Goal: Task Accomplishment & Management: Use online tool/utility

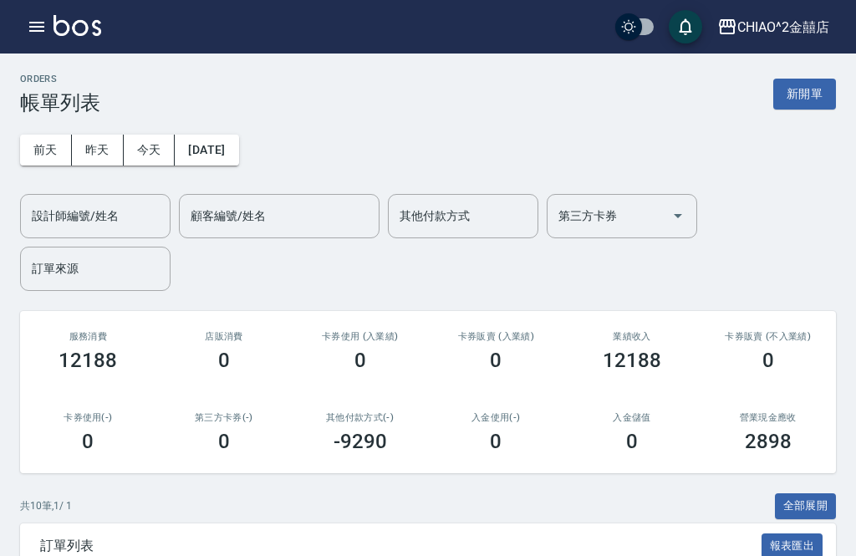
click at [810, 99] on button "新開單" at bounding box center [804, 94] width 63 height 31
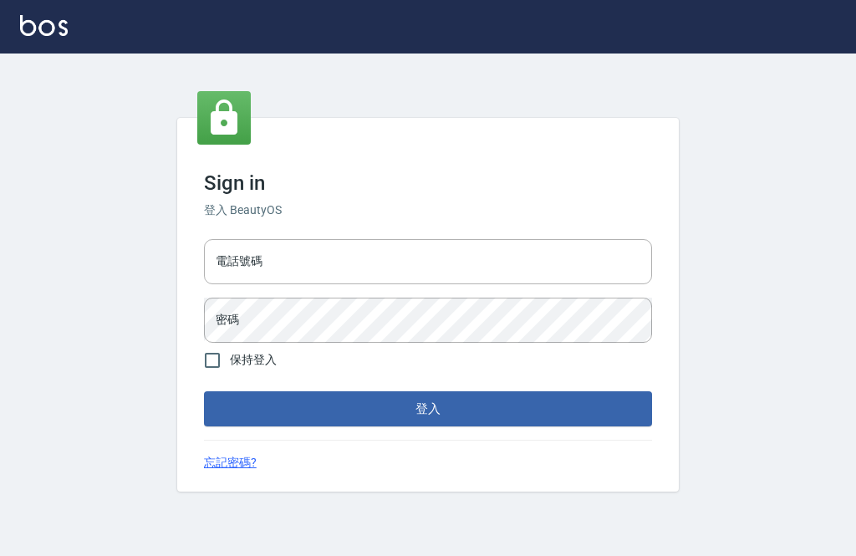
click at [425, 284] on input "電話號碼" at bounding box center [428, 261] width 448 height 45
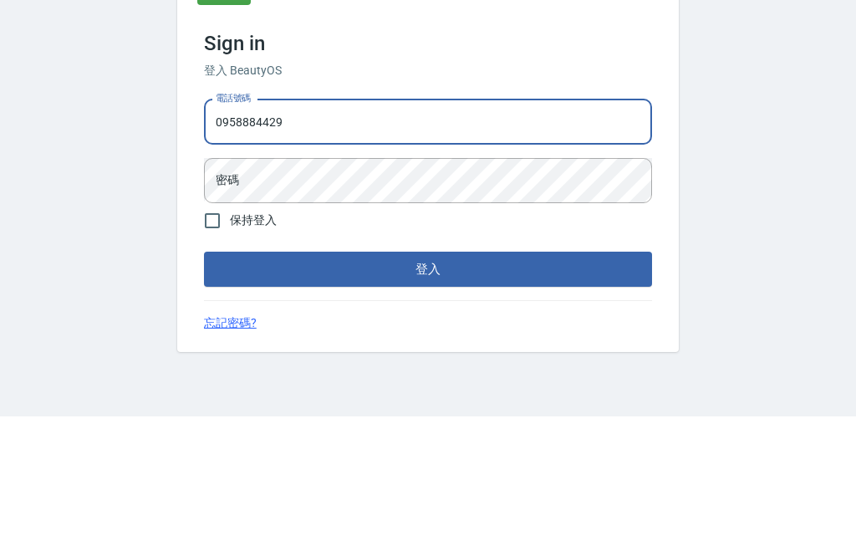
type input "0958884429"
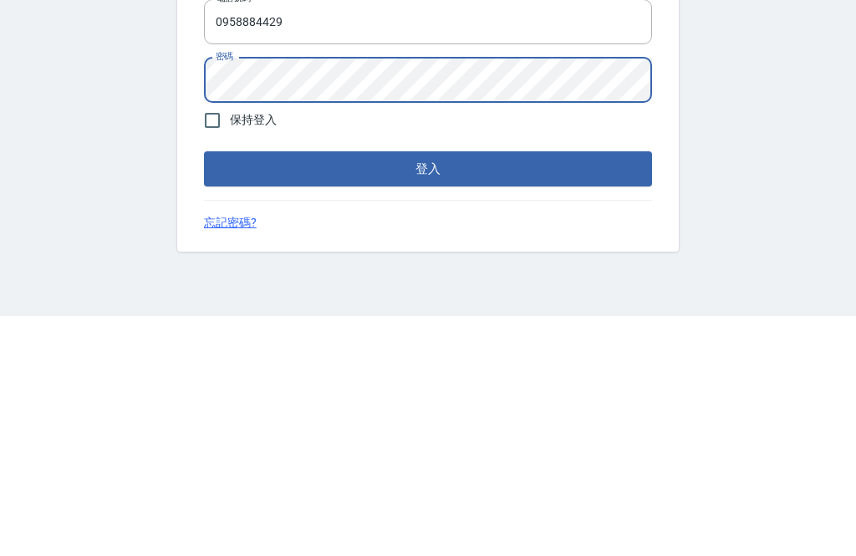
click at [580, 391] on button "登入" at bounding box center [428, 408] width 448 height 35
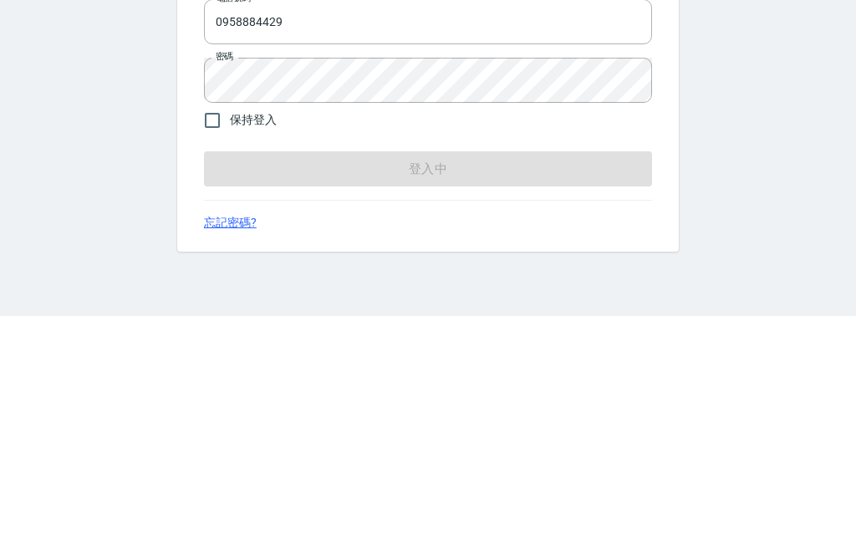
scroll to position [53, 0]
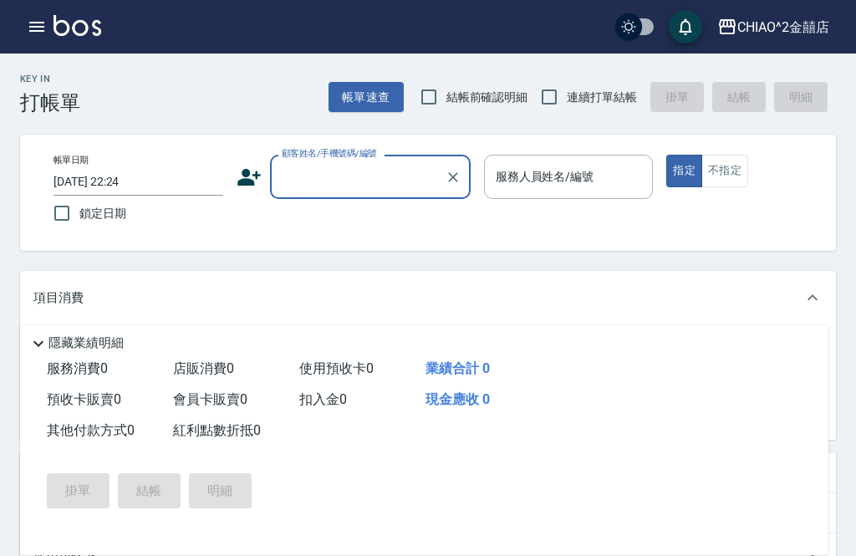
click at [374, 162] on input "顧客姓名/手機號碼/編號" at bounding box center [357, 176] width 160 height 29
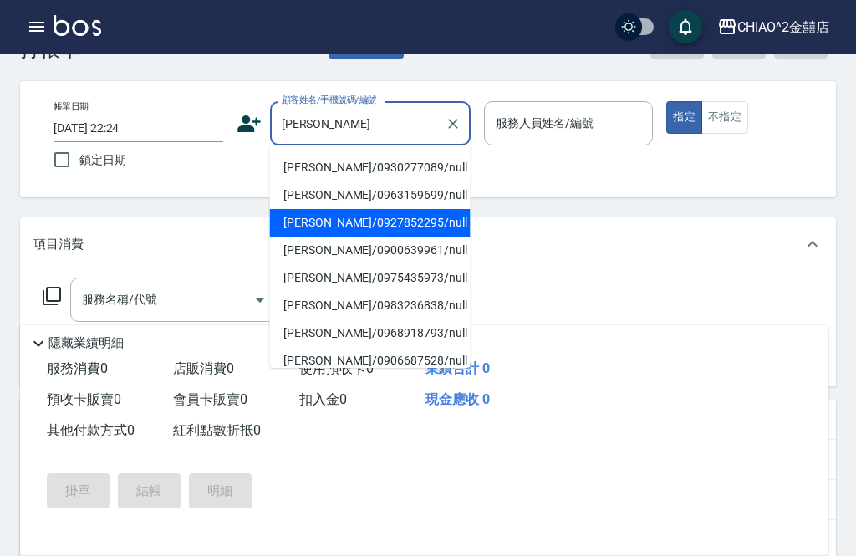
scroll to position [53, 0]
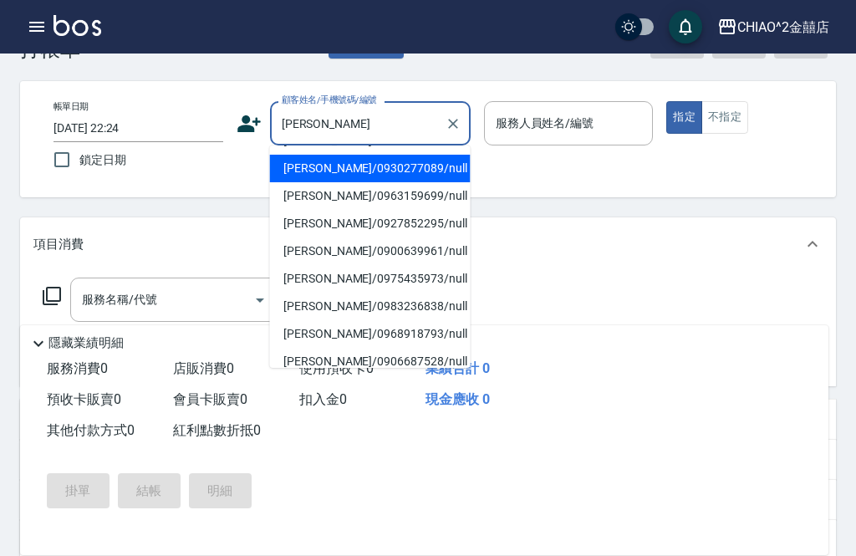
click at [370, 165] on li "李沛晴/0930277089/null" at bounding box center [370, 169] width 201 height 28
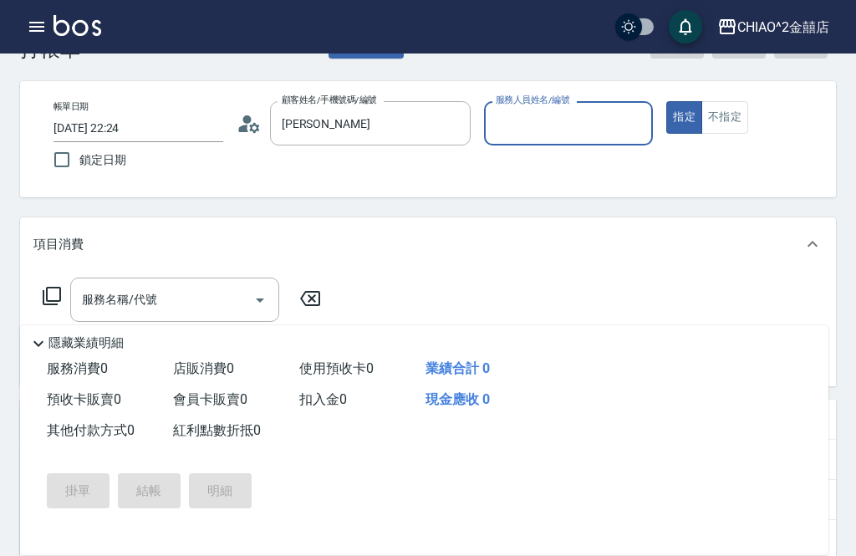
type input "李沛晴/0930277089/null"
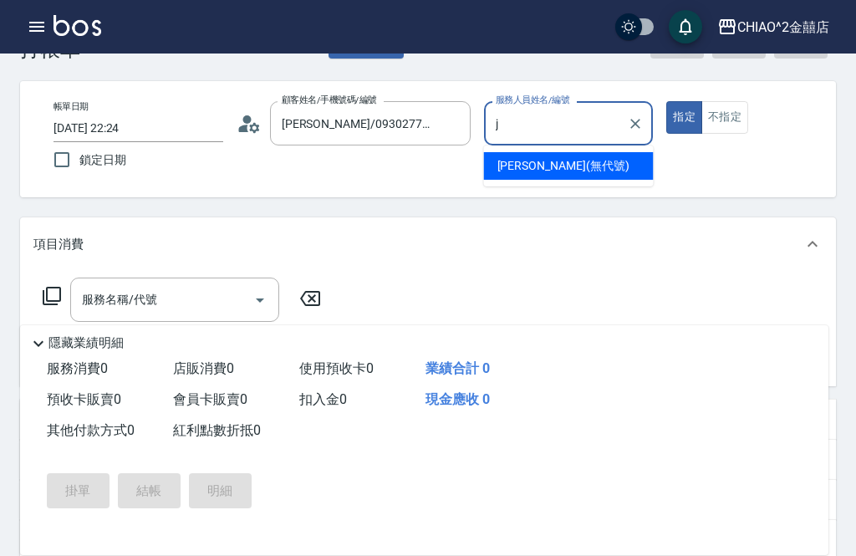
click at [546, 161] on span "Jenny (無代號)" at bounding box center [563, 166] width 132 height 18
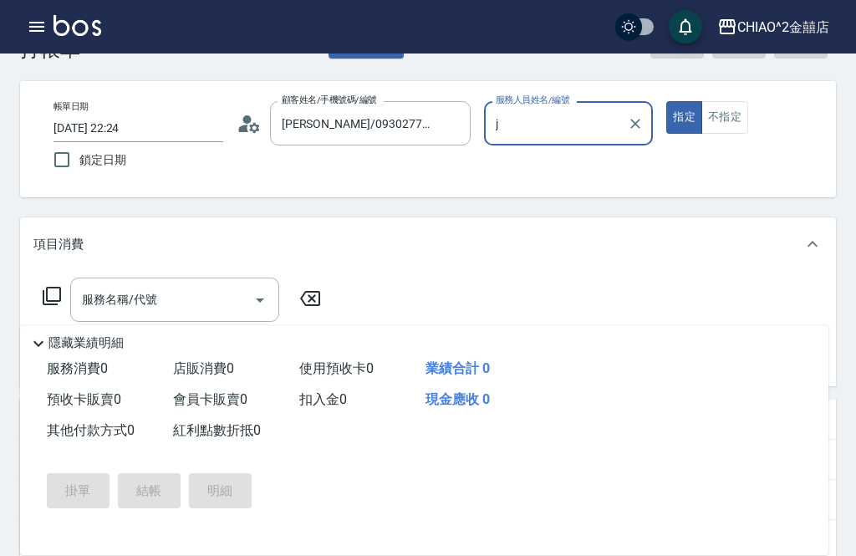
type input "Jenny(無代號)"
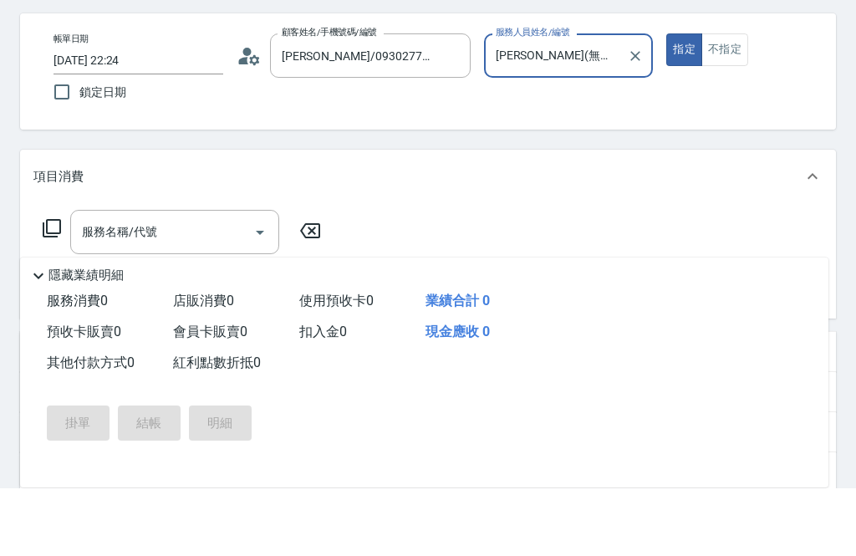
click at [199, 285] on input "服務名稱/代號" at bounding box center [162, 299] width 169 height 29
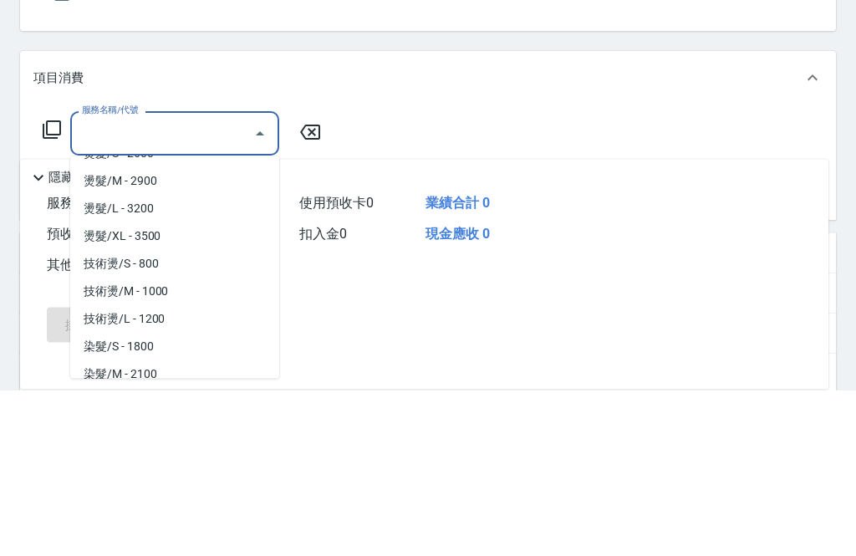
scroll to position [435, 0]
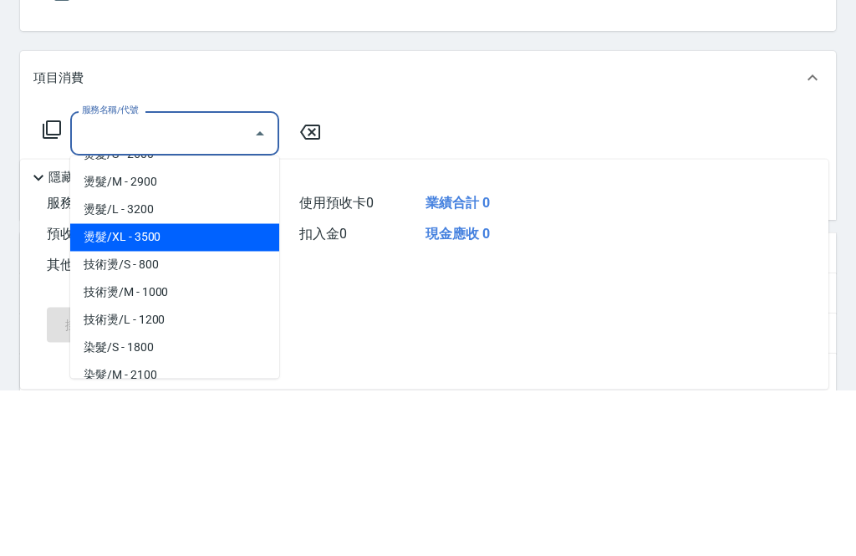
click at [205, 390] on span "燙髮/XL - 3500" at bounding box center [174, 404] width 209 height 28
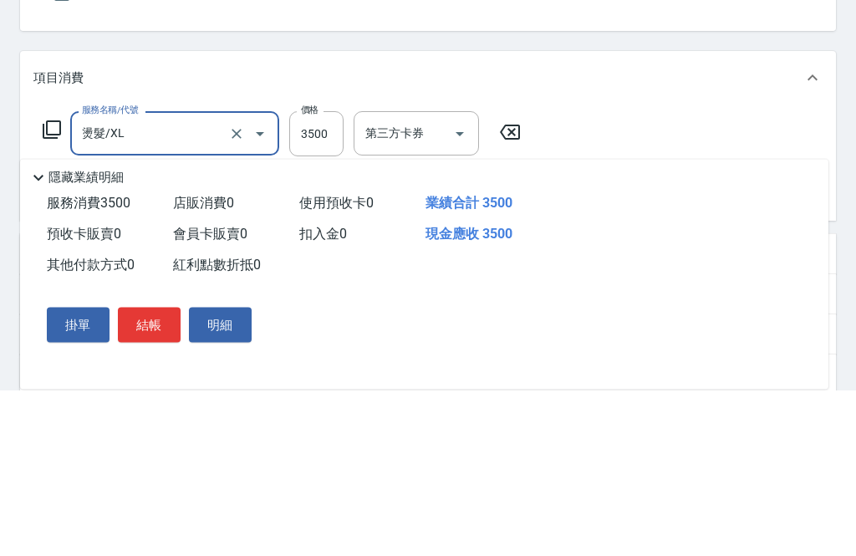
type input "燙髮/XL"
click at [310, 277] on input "3500" at bounding box center [316, 299] width 54 height 45
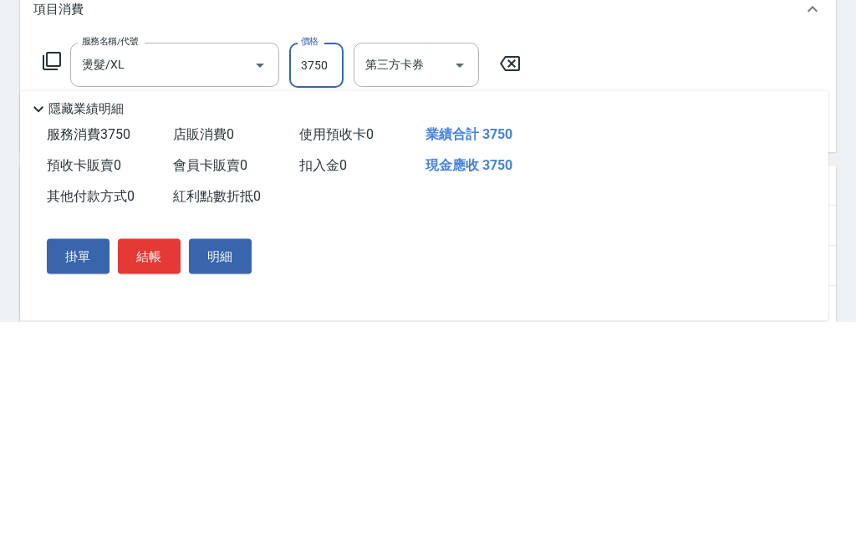
type input "3750"
click at [54, 358] on icon at bounding box center [54, 364] width 12 height 12
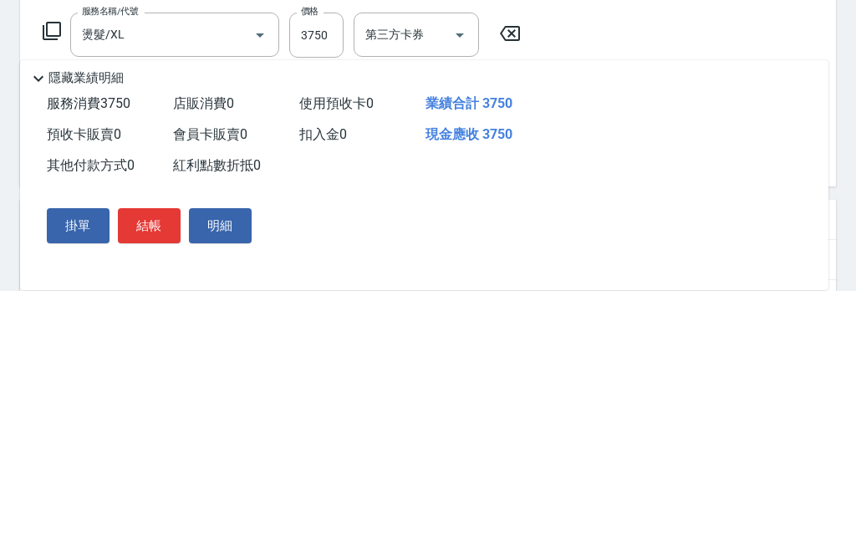
click at [183, 350] on input "服務名稱/代號" at bounding box center [162, 364] width 169 height 29
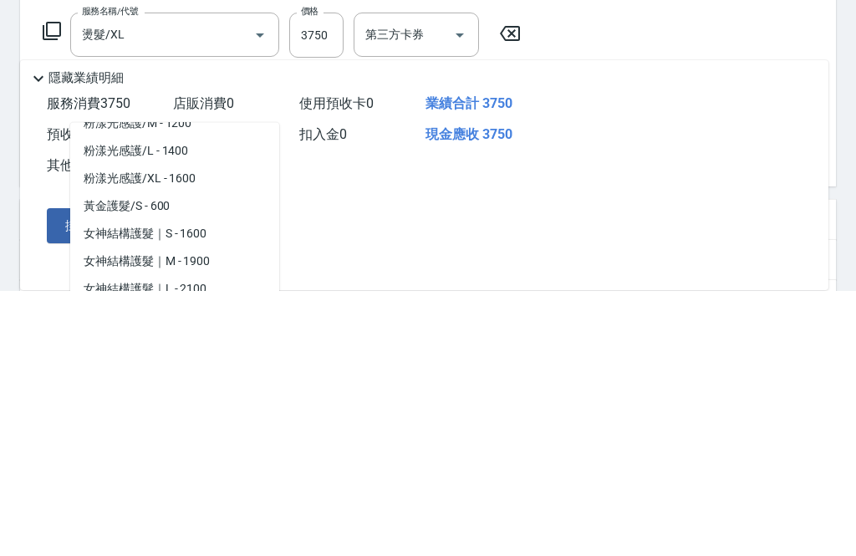
scroll to position [1148, 0]
click at [191, 460] on span "黃金護髮/S - 600" at bounding box center [174, 474] width 209 height 28
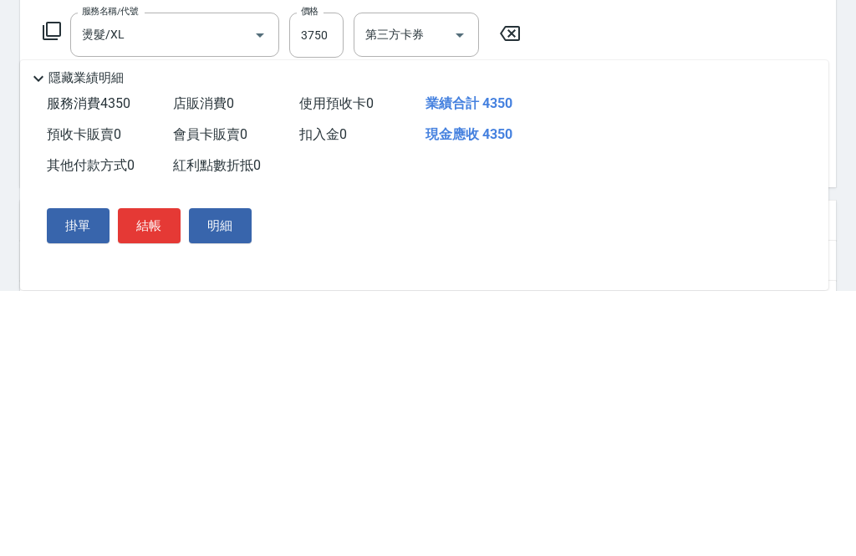
type input "黃金護髮/S"
click at [325, 343] on input "600" at bounding box center [316, 365] width 54 height 45
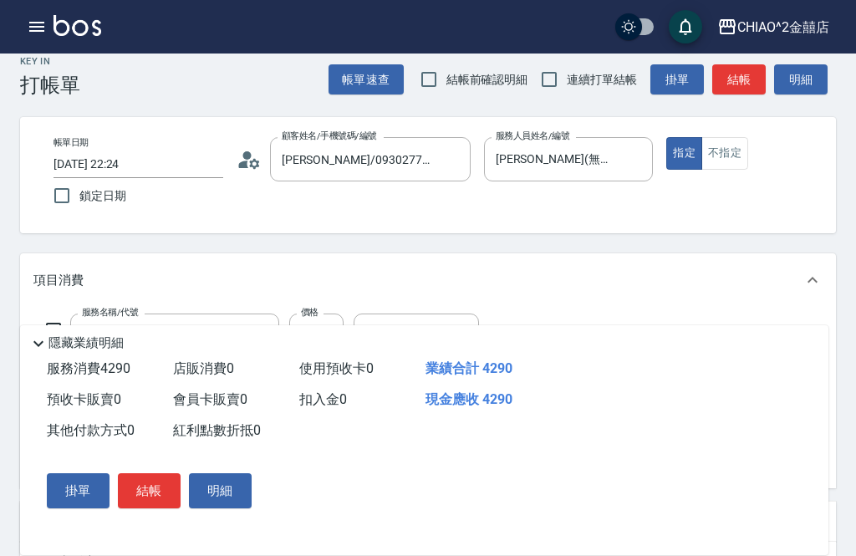
scroll to position [18, 0]
type input "540"
click at [58, 188] on input "鎖定日期" at bounding box center [61, 194] width 35 height 35
checkbox input "true"
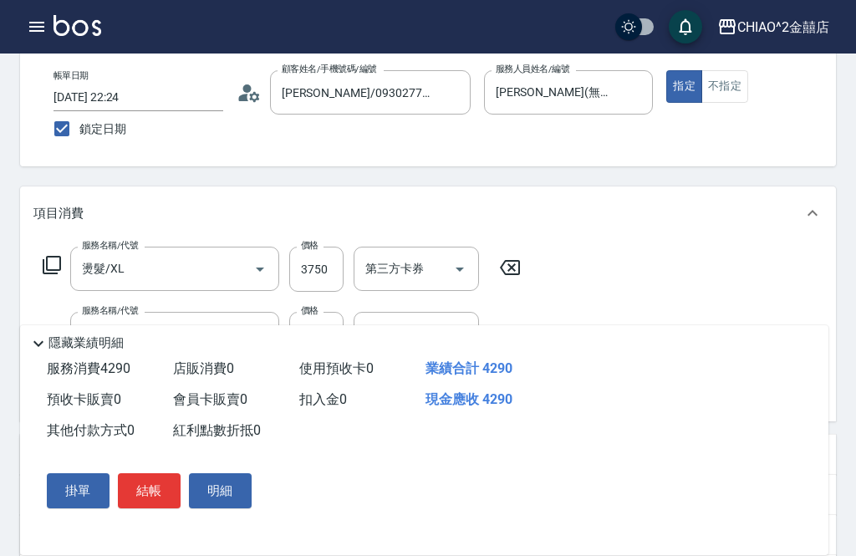
scroll to position [84, 0]
click at [149, 495] on button "結帳" at bounding box center [149, 490] width 63 height 35
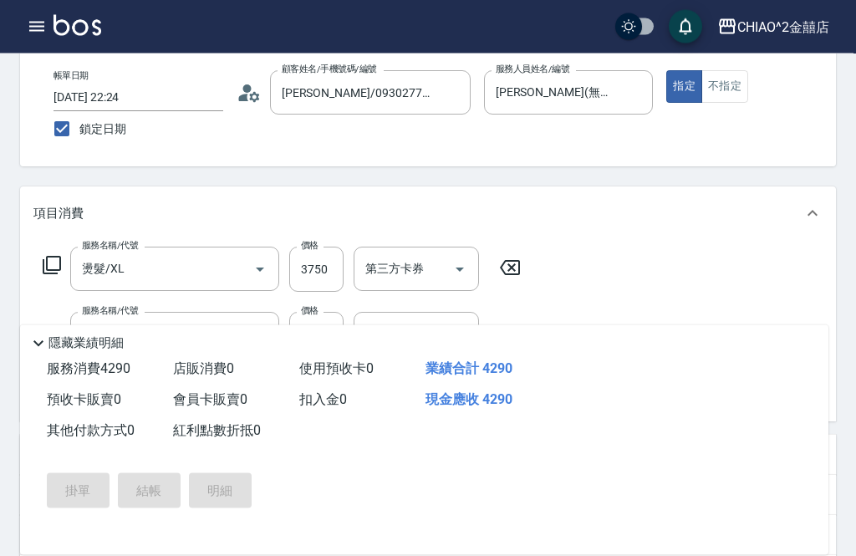
scroll to position [84, 0]
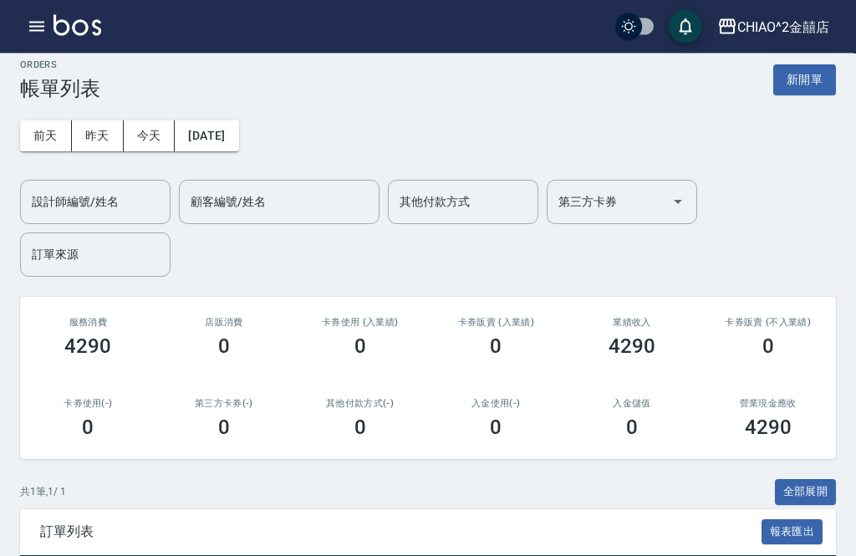
scroll to position [6, 0]
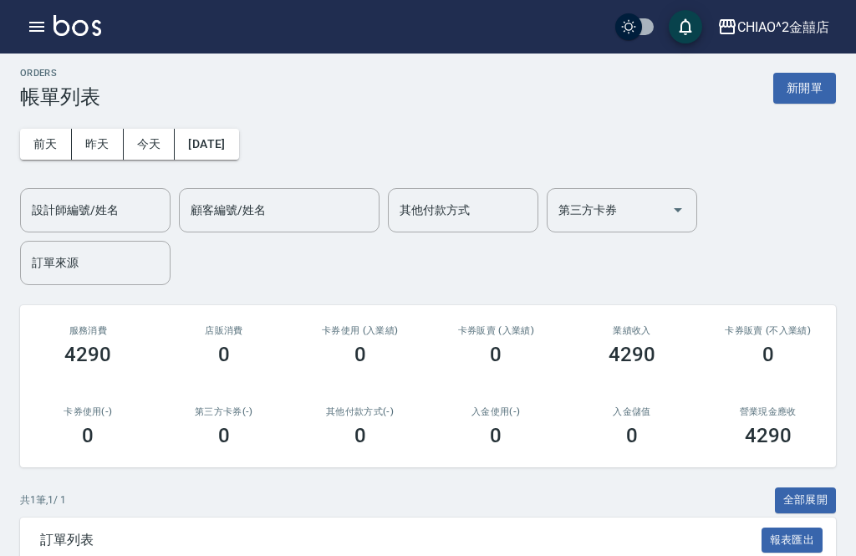
click at [802, 99] on button "新開單" at bounding box center [804, 88] width 63 height 31
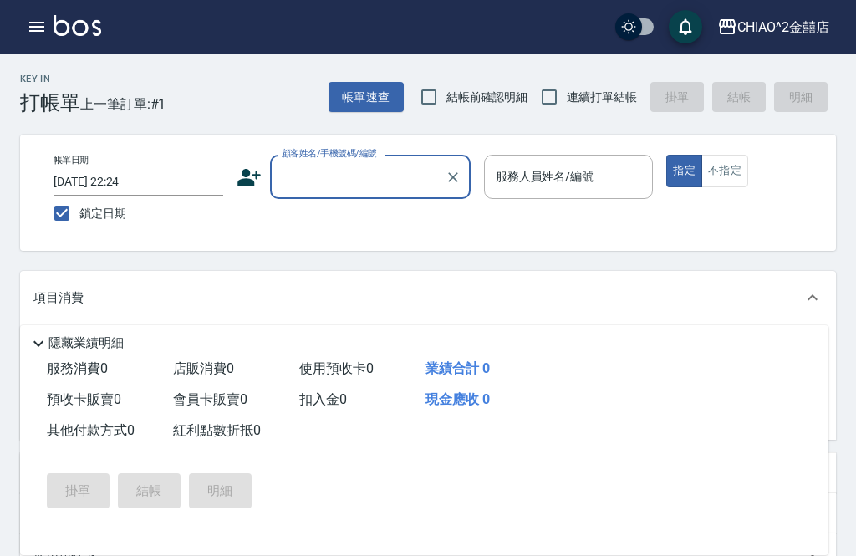
click at [371, 190] on input "顧客姓名/手機號碼/編號" at bounding box center [357, 176] width 160 height 29
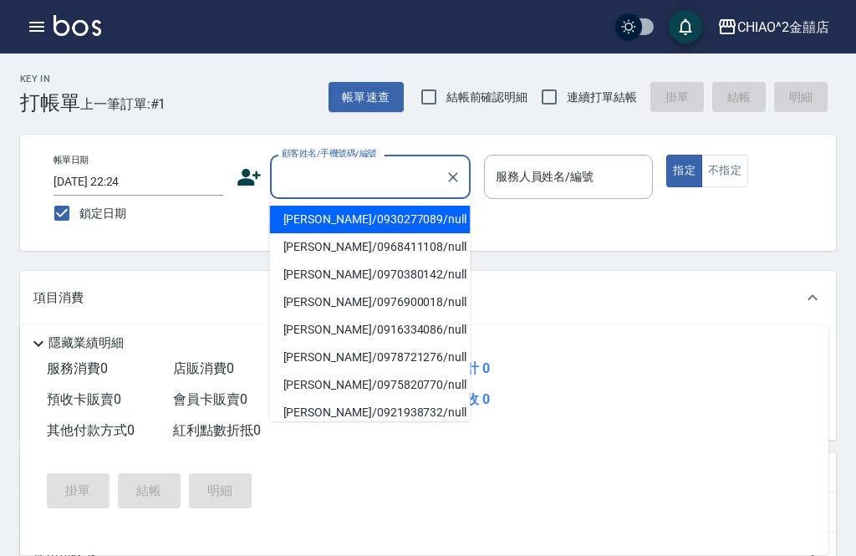
scroll to position [5, 0]
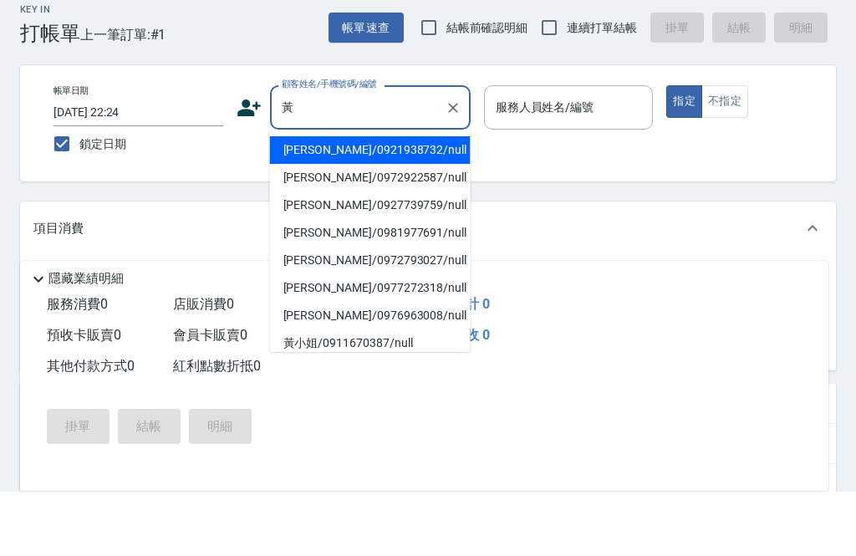
click at [382, 201] on li "黃馨瑩/0921938732/null" at bounding box center [370, 215] width 201 height 28
type input "黃馨瑩/0921938732/null"
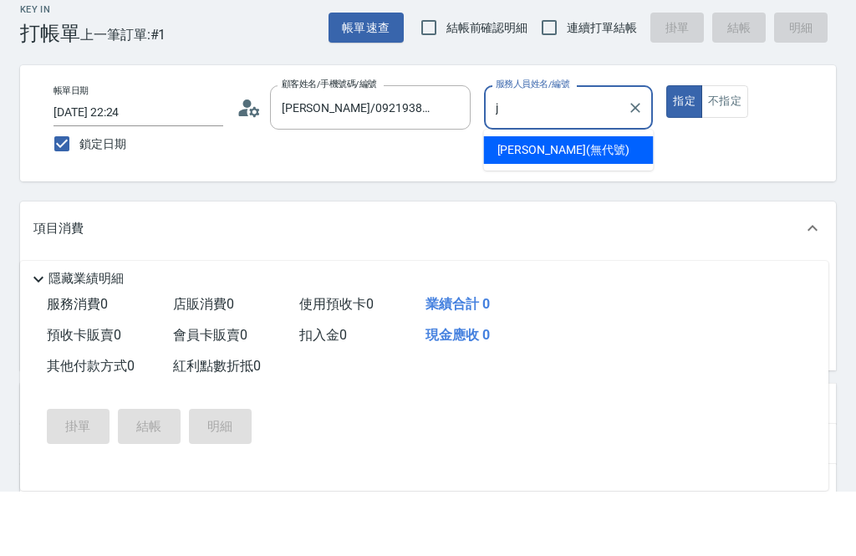
click at [574, 201] on div "Jenny (無代號)" at bounding box center [569, 215] width 170 height 28
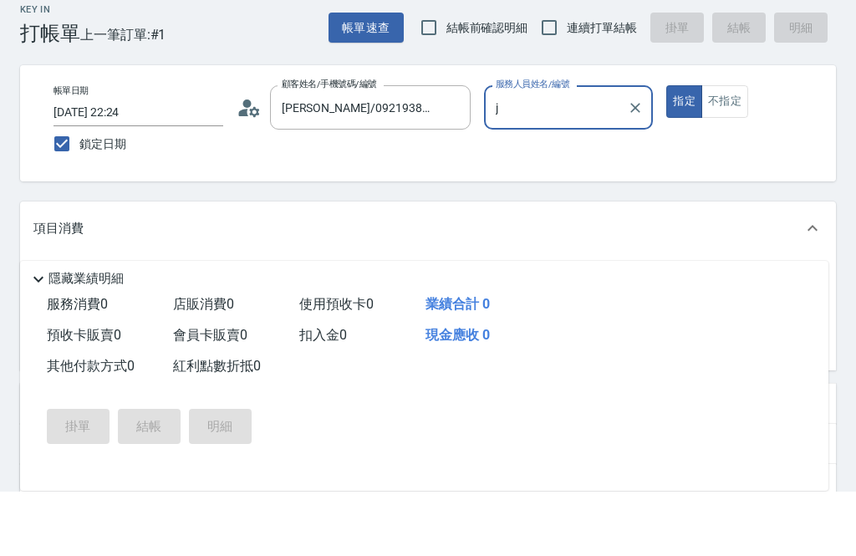
type input "Jenny(無代號)"
click at [723, 150] on button "不指定" at bounding box center [724, 166] width 47 height 33
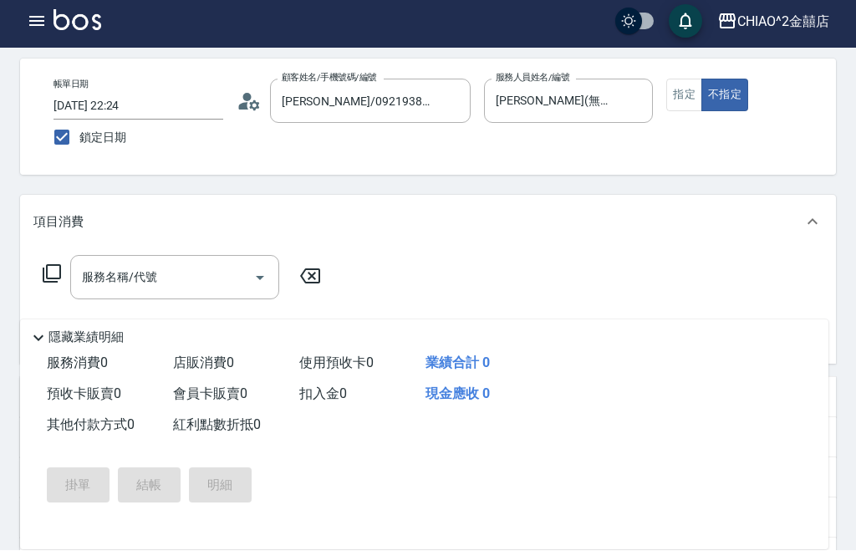
scroll to position [74, 0]
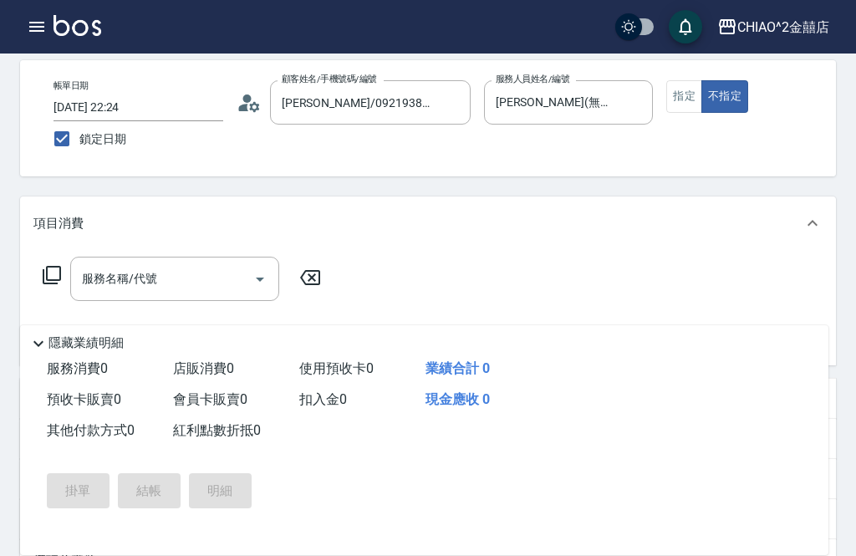
click at [220, 284] on input "服務名稱/代號" at bounding box center [162, 278] width 169 height 29
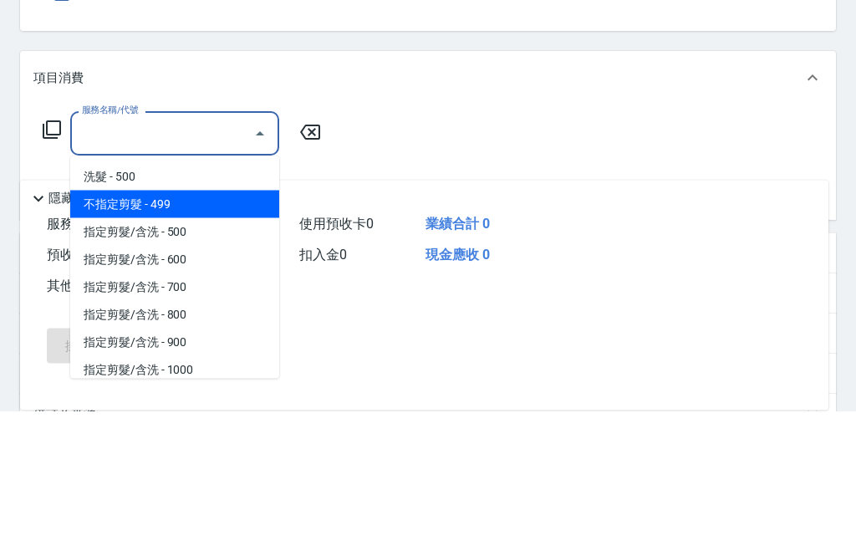
click at [247, 336] on span "不指定剪髮 - 499" at bounding box center [174, 350] width 209 height 28
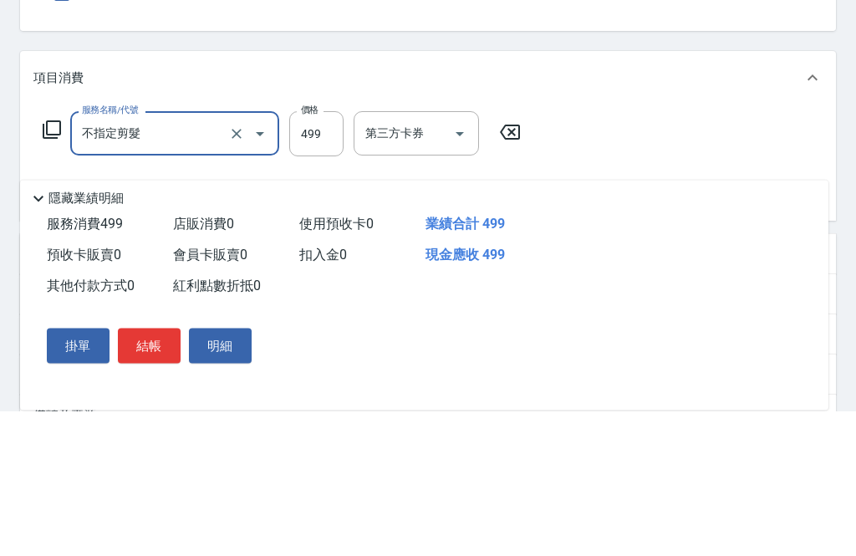
type input "不指定剪髮"
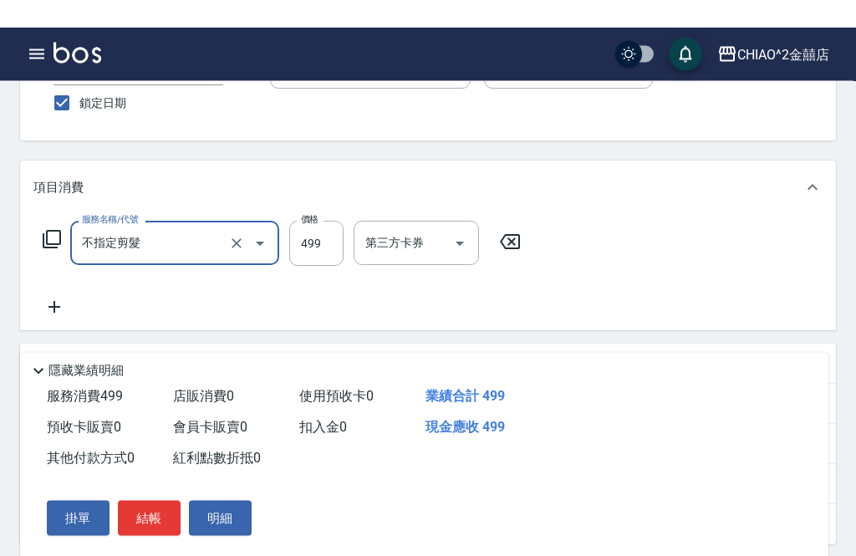
scroll to position [0, 0]
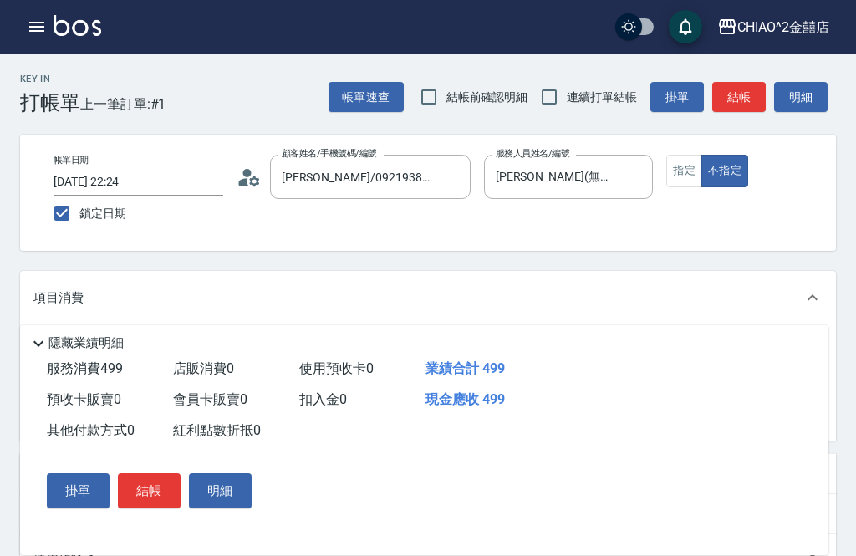
click at [154, 489] on button "結帳" at bounding box center [149, 490] width 63 height 35
